Goal: Find specific page/section: Find specific page/section

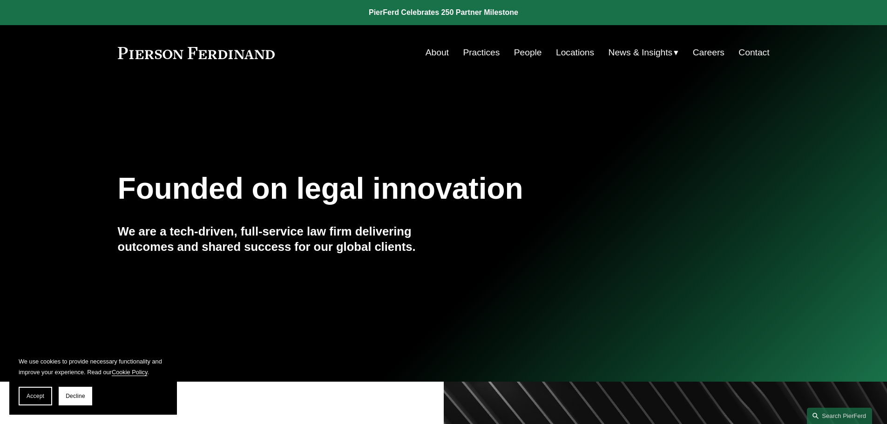
click at [518, 52] on link "People" at bounding box center [528, 53] width 28 height 18
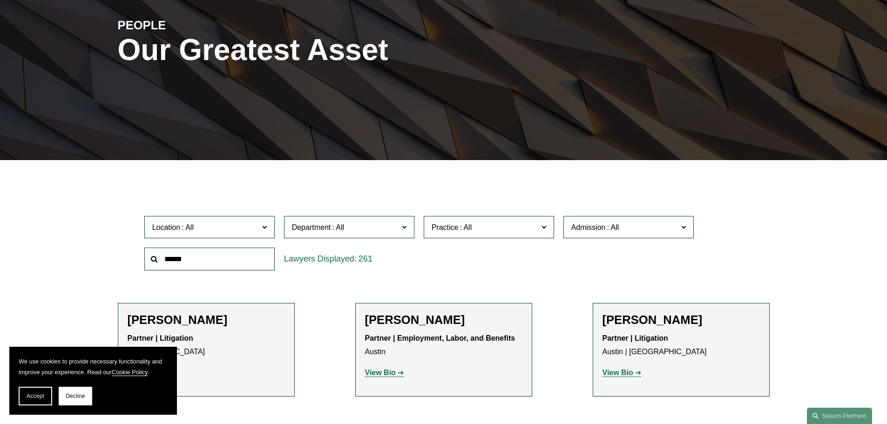
scroll to position [140, 0]
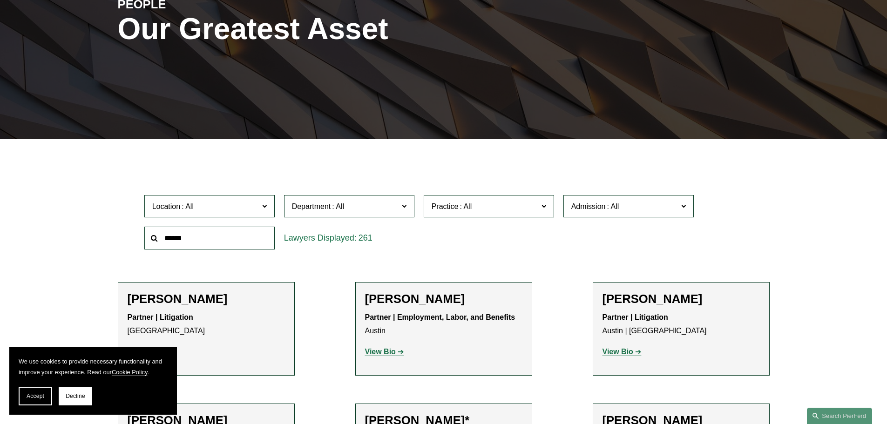
click at [211, 232] on input "text" at bounding box center [209, 238] width 130 height 23
type input "***"
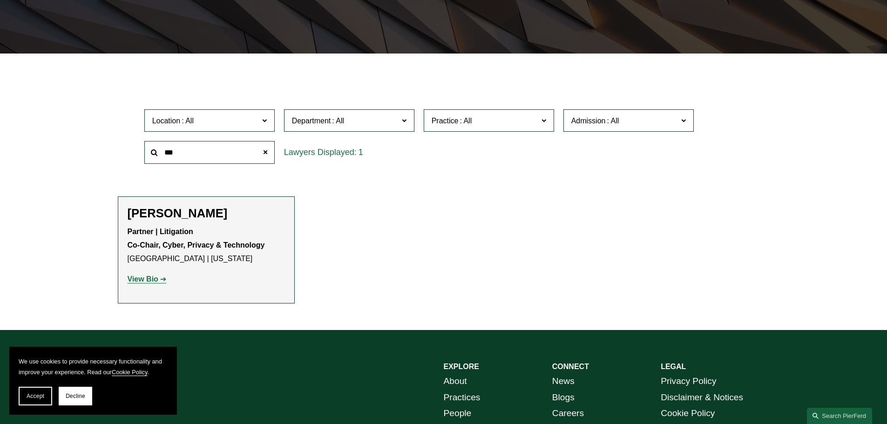
scroll to position [233, 0]
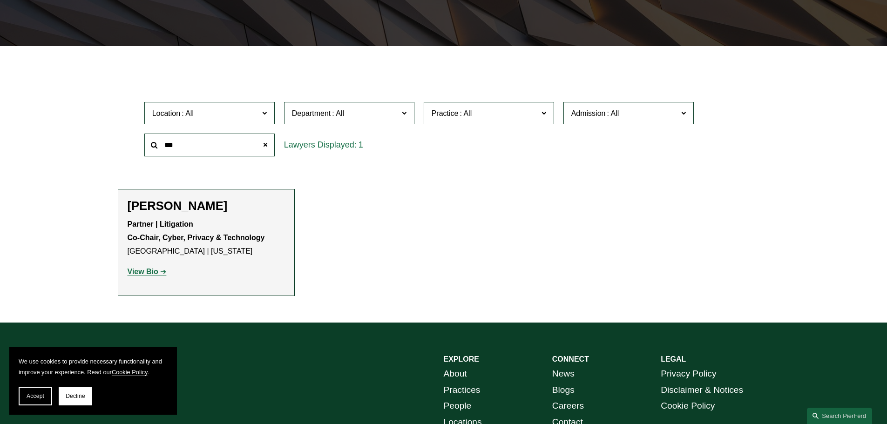
click at [145, 274] on strong "View Bio" at bounding box center [143, 272] width 31 height 8
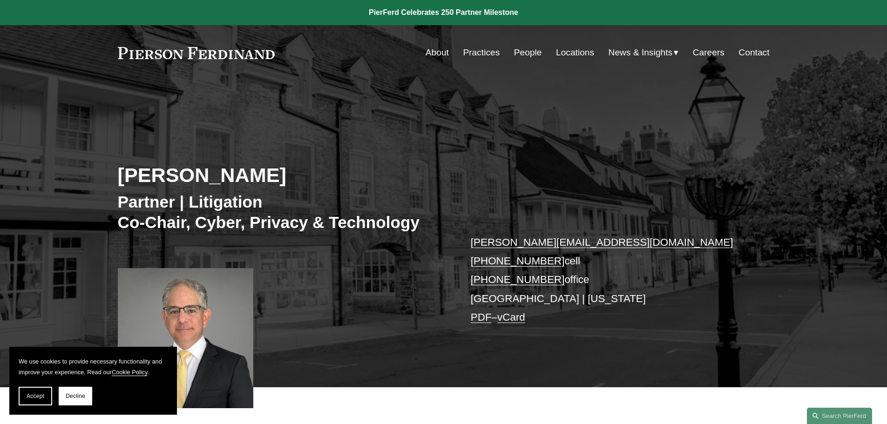
click at [577, 54] on link "Locations" at bounding box center [575, 53] width 38 height 18
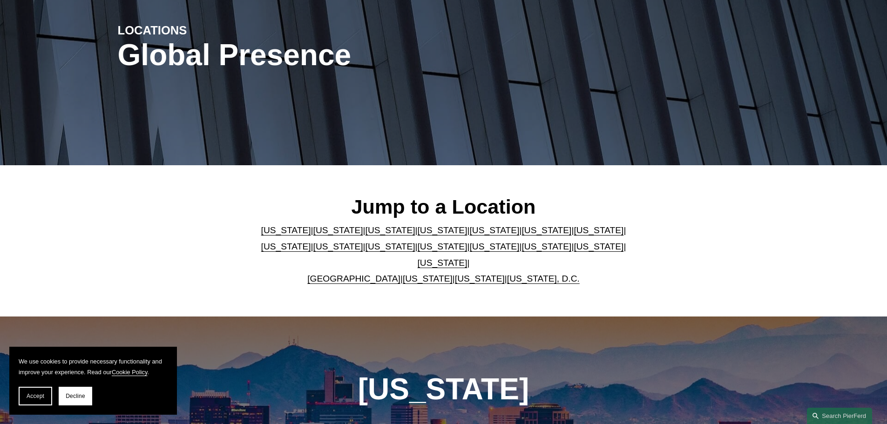
scroll to position [140, 0]
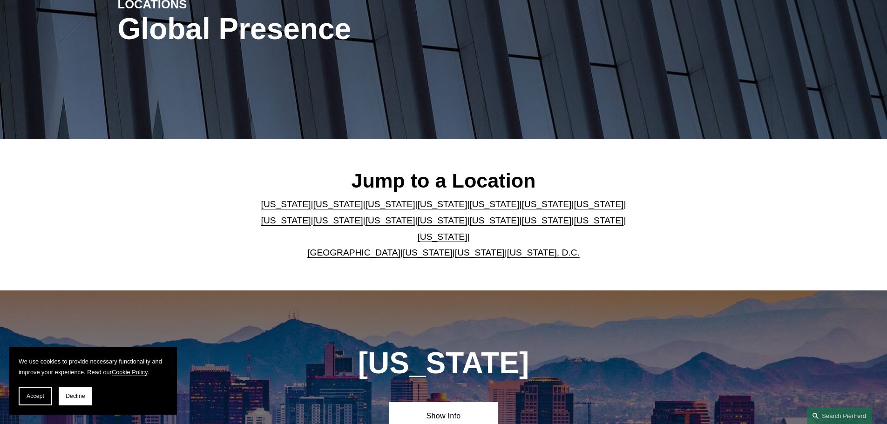
click at [469, 209] on link "Florida" at bounding box center [494, 204] width 50 height 10
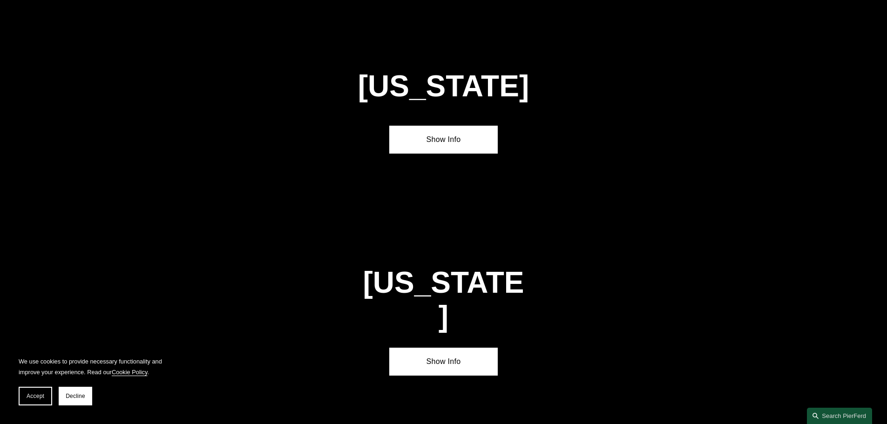
scroll to position [1207, 0]
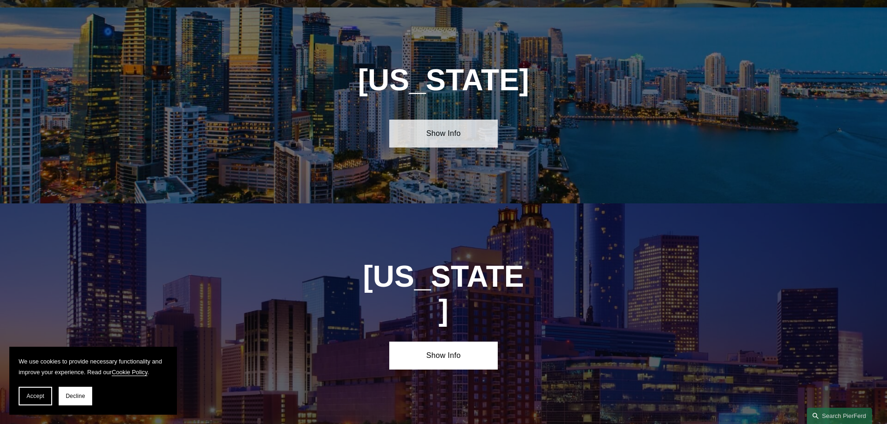
click at [446, 132] on link "Show Info" at bounding box center [443, 134] width 108 height 28
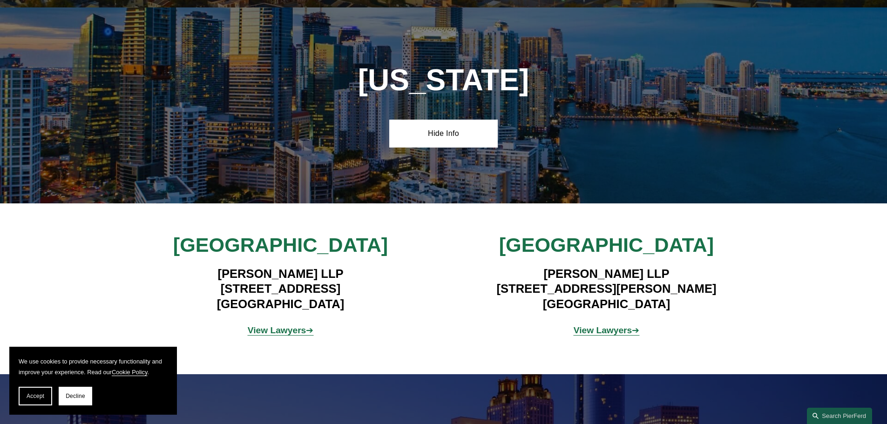
click at [298, 325] on strong "View Lawyers" at bounding box center [277, 330] width 59 height 10
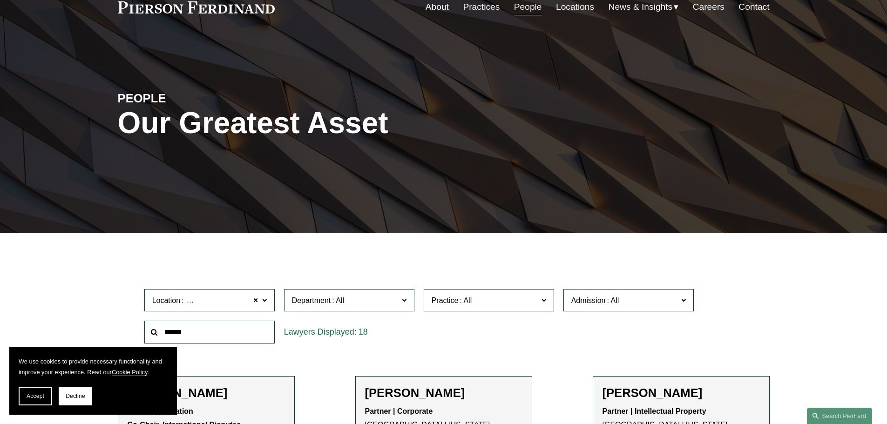
scroll to position [45, 0]
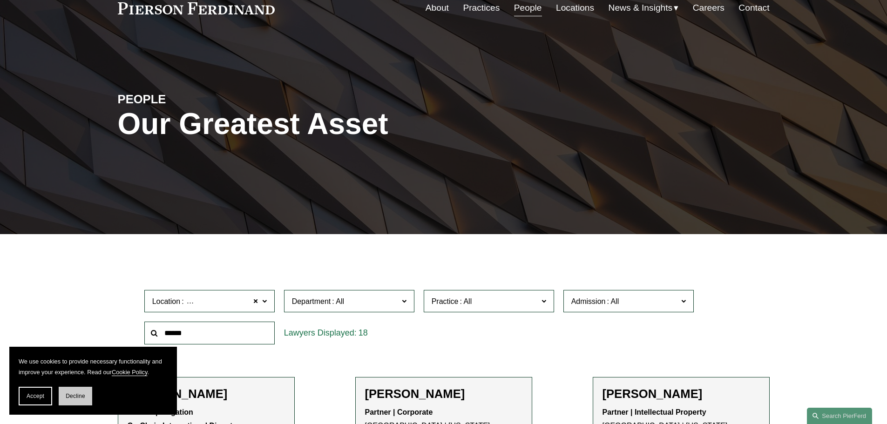
click at [81, 390] on button "Decline" at bounding box center [76, 396] width 34 height 19
